Goal: Task Accomplishment & Management: Manage account settings

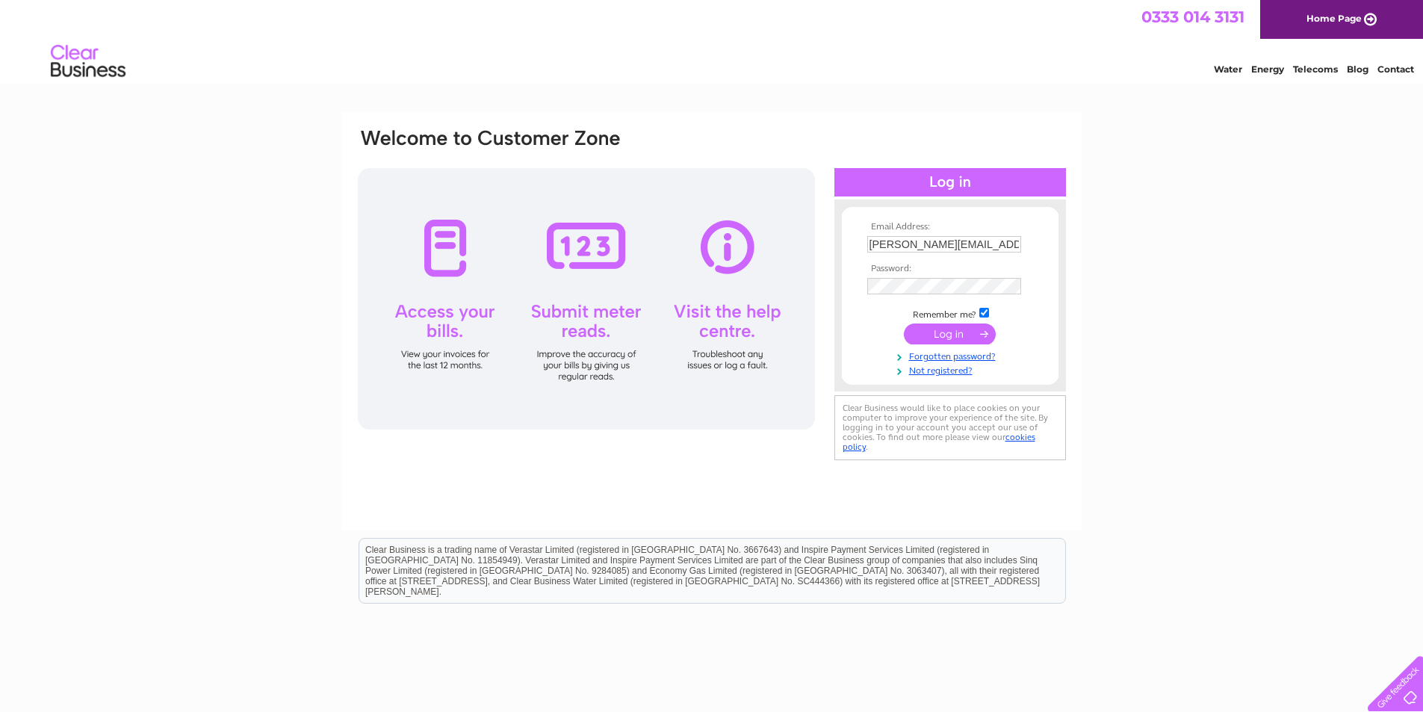
click at [998, 247] on input "norwood@cakebox.com" at bounding box center [944, 244] width 154 height 16
type input "streatham@cakebox.com"
click at [947, 329] on input "submit" at bounding box center [950, 333] width 92 height 21
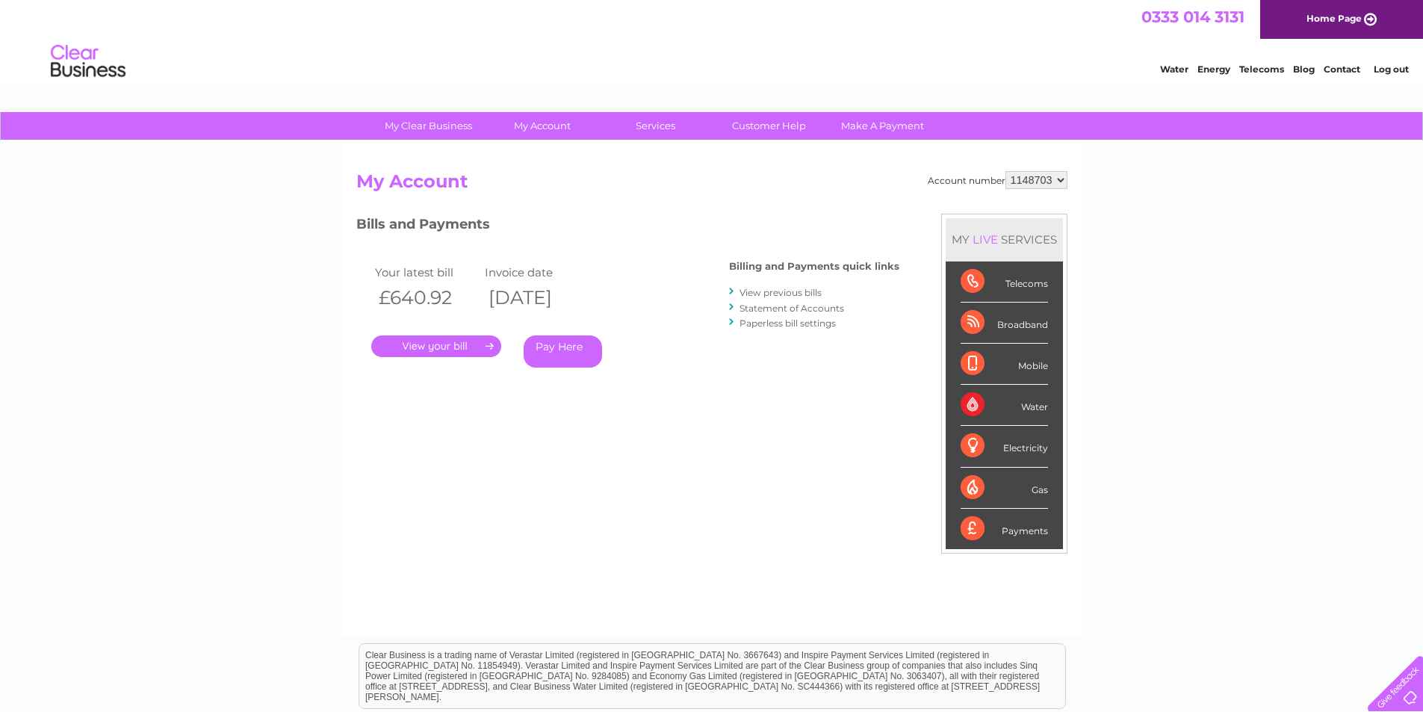
click at [764, 290] on link "View previous bills" at bounding box center [781, 292] width 82 height 11
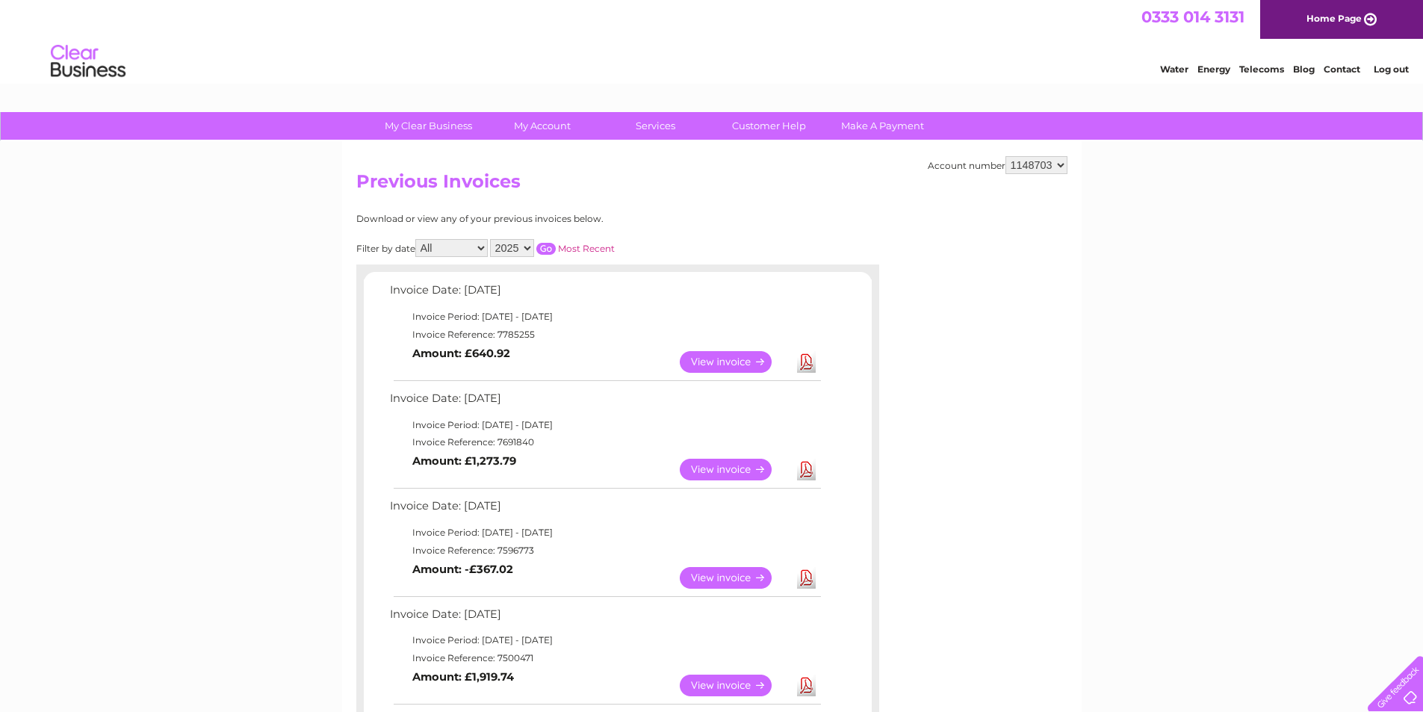
click at [1386, 68] on link "Log out" at bounding box center [1391, 68] width 35 height 11
